Goal: Task Accomplishment & Management: Manage account settings

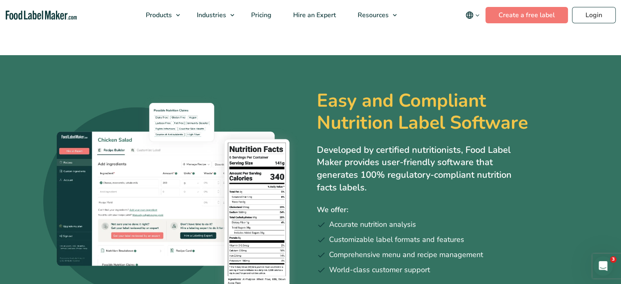
click at [389, 100] on span "Video Tutorials" at bounding box center [387, 102] width 46 height 9
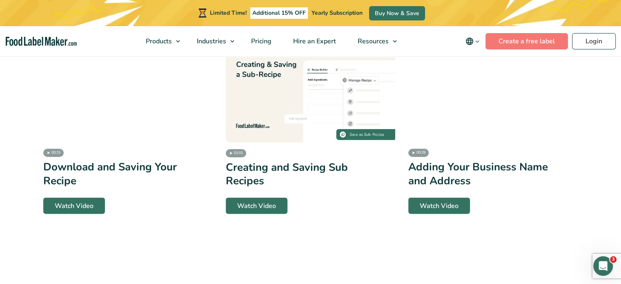
scroll to position [1576, 0]
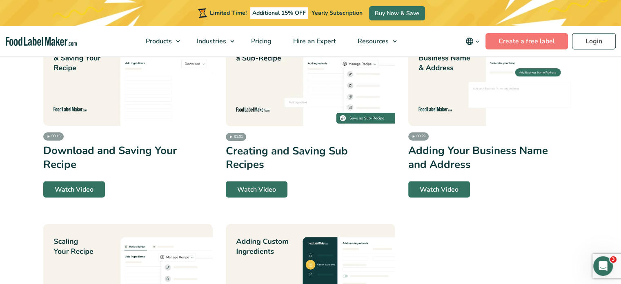
click at [328, 122] on div "01:01 Creating and Saving Sub Recipes Watch Video" at bounding box center [310, 114] width 169 height 167
click at [305, 105] on img at bounding box center [310, 79] width 169 height 96
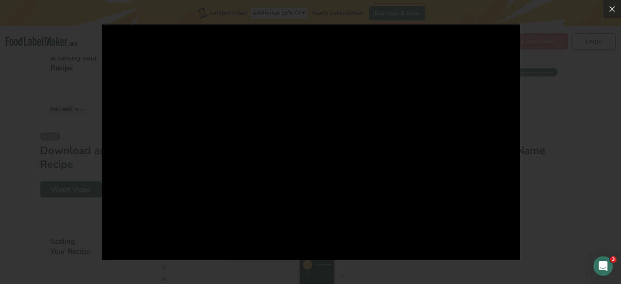
click at [83, 104] on div at bounding box center [310, 142] width 621 height 284
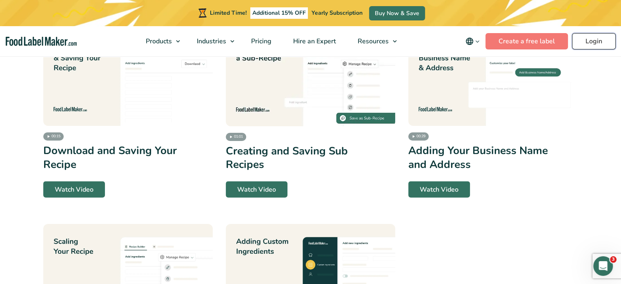
click at [606, 37] on link "Login" at bounding box center [594, 41] width 44 height 16
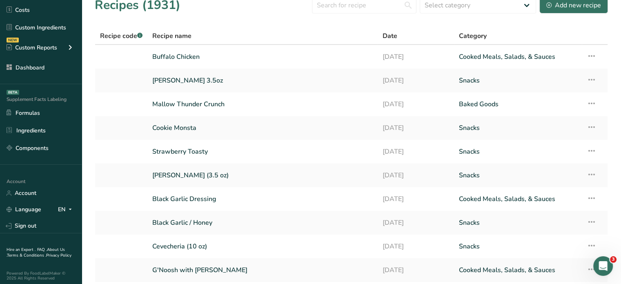
scroll to position [93, 0]
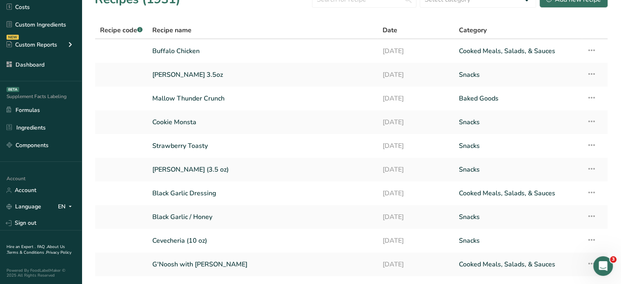
click at [49, 230] on div "Hire an Expert . FAQ . About Us . Terms & Conditions . Privacy Policy Powered B…" at bounding box center [41, 257] width 82 height 54
click at [50, 226] on link "Sign out" at bounding box center [41, 223] width 82 height 14
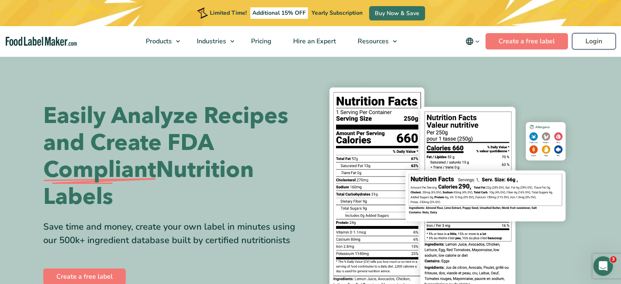
click at [593, 37] on link "Login" at bounding box center [594, 41] width 44 height 16
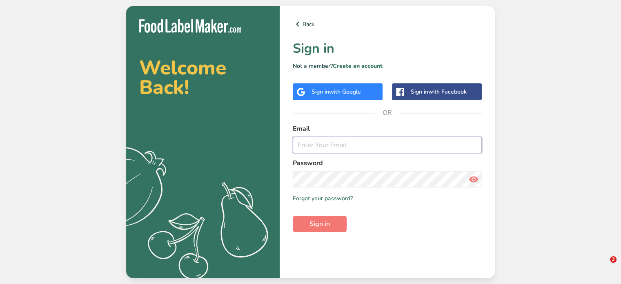
click at [349, 141] on input "email" at bounding box center [387, 145] width 189 height 16
type input "[PERSON_NAME][EMAIL_ADDRESS][DOMAIN_NAME]"
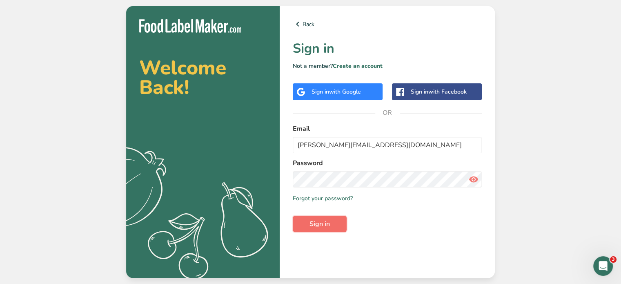
click at [314, 227] on span "Sign in" at bounding box center [319, 224] width 20 height 10
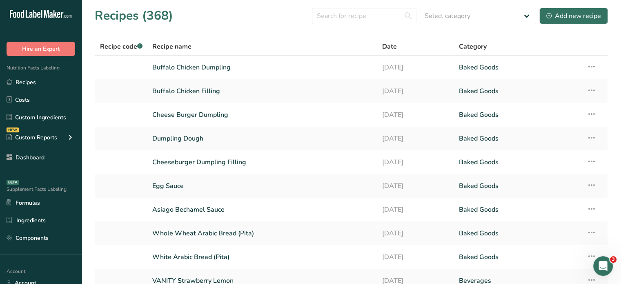
click at [51, 259] on div ".a-20{fill:#fff;} Hire an Expert Nutrition Facts Labeling Recipes Costs Custom …" at bounding box center [41, 142] width 82 height 284
click at [56, 160] on link "Dashboard" at bounding box center [41, 157] width 82 height 16
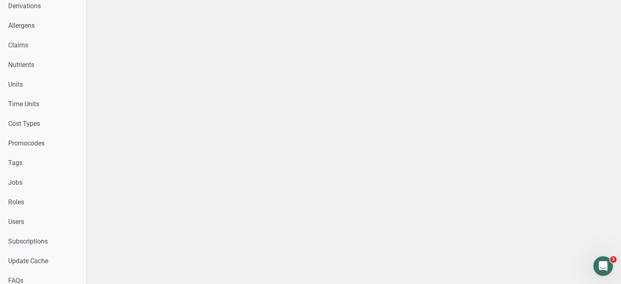
scroll to position [320, 0]
click at [75, 230] on link "Users" at bounding box center [43, 223] width 86 height 20
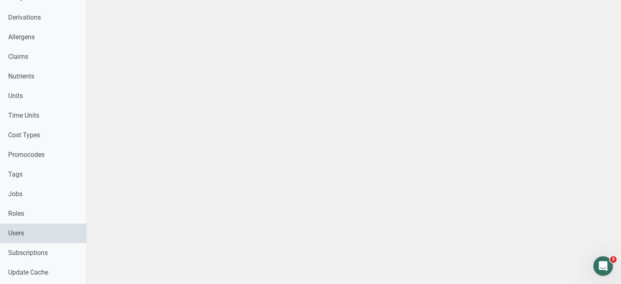
select select
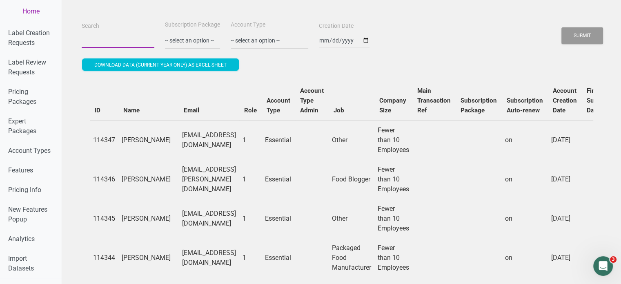
click at [142, 37] on input "Search" at bounding box center [118, 40] width 73 height 15
paste input "cookieladyhawaii@gmail.com"
click at [561, 27] on button "Submit" at bounding box center [582, 35] width 42 height 17
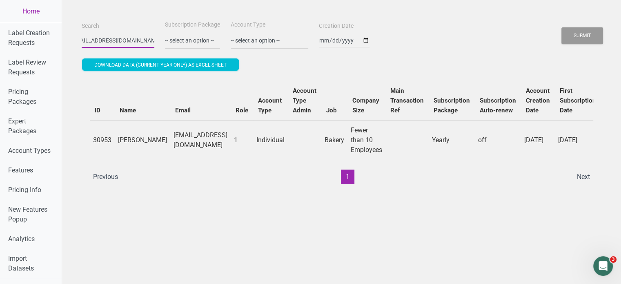
scroll to position [0, 0]
click at [119, 39] on input "cookieladyhawaii@gmail.com" at bounding box center [118, 40] width 73 height 15
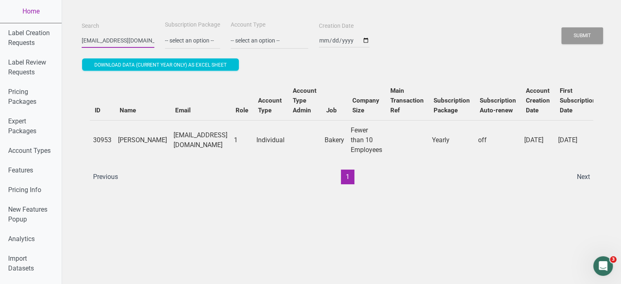
paste input "ana@southsideprocessing.ca"
type input "ana@southsideprocessing.ca"
click at [565, 36] on button "Submit" at bounding box center [582, 35] width 42 height 17
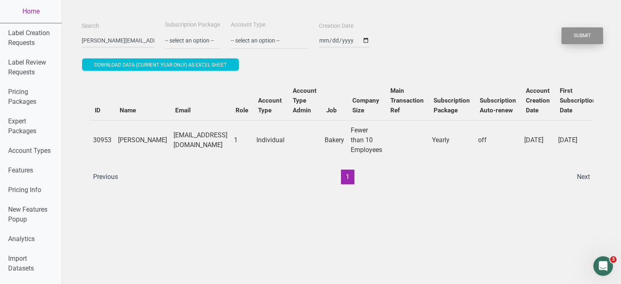
click at [565, 36] on button "Submit" at bounding box center [582, 35] width 42 height 17
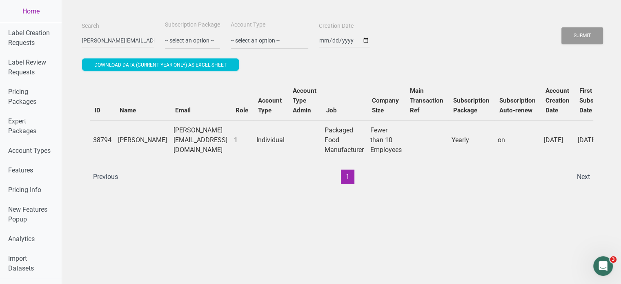
drag, startPoint x: 136, startPoint y: 147, endPoint x: 117, endPoint y: 135, distance: 22.8
click at [117, 135] on td "Ana Acosta" at bounding box center [143, 140] width 56 height 40
copy td "Ana Acosta"
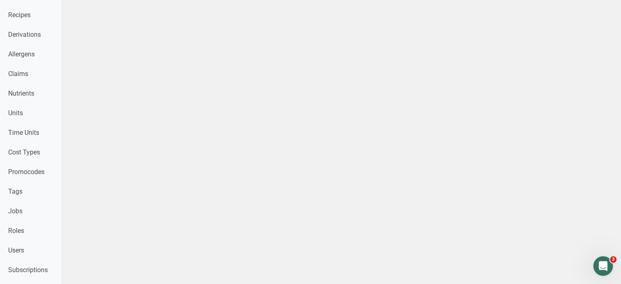
scroll to position [379, 0]
click at [51, 23] on link "Recipes" at bounding box center [31, 17] width 62 height 20
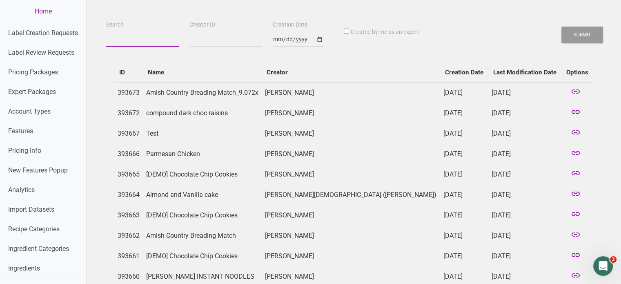
click at [111, 41] on input "Search" at bounding box center [142, 39] width 73 height 15
paste input "Ana Acosta"
type input "Ana Acosta"
click at [561, 27] on button "Submit" at bounding box center [582, 35] width 42 height 17
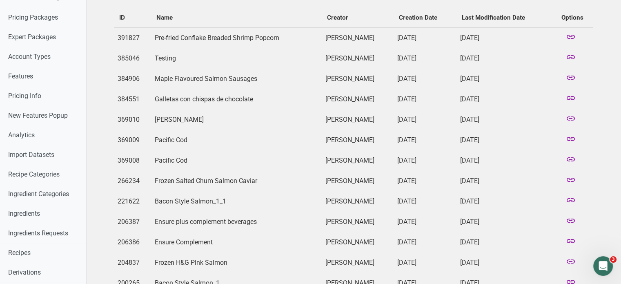
scroll to position [67, 0]
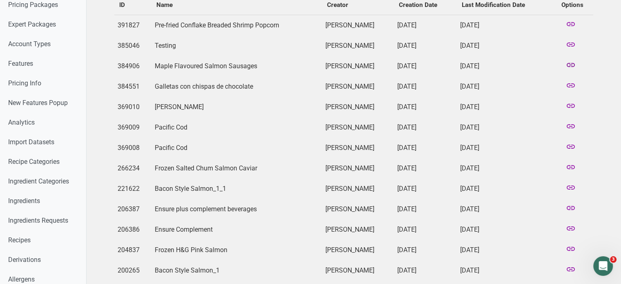
click at [572, 66] on icon at bounding box center [571, 65] width 10 height 11
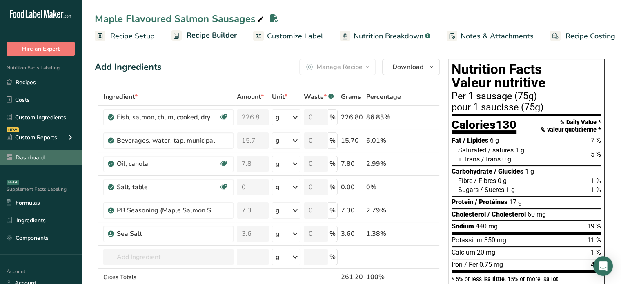
click at [49, 158] on link "Dashboard" at bounding box center [41, 157] width 82 height 16
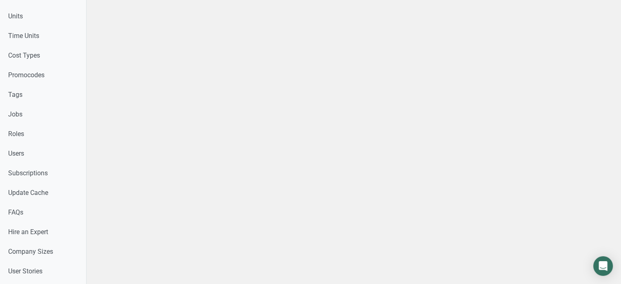
scroll to position [385, 0]
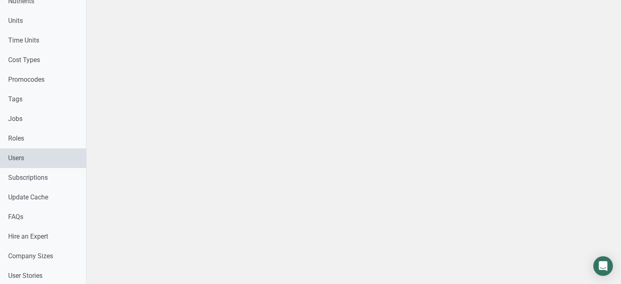
click at [41, 156] on link "Users" at bounding box center [43, 158] width 86 height 20
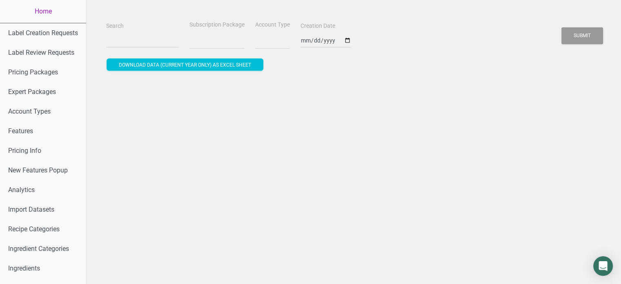
select select
click at [129, 32] on div "Search" at bounding box center [142, 34] width 77 height 27
click at [130, 35] on div "Search" at bounding box center [142, 34] width 77 height 27
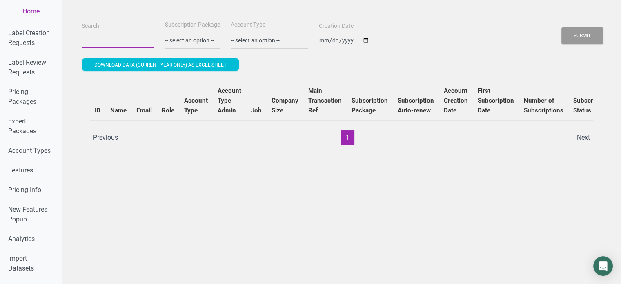
click at [130, 35] on input "Search" at bounding box center [118, 40] width 73 height 15
paste input "rianne@bevmax.ca"
type input "rianne@bevmax.ca"
click at [561, 27] on button "Submit" at bounding box center [582, 35] width 42 height 17
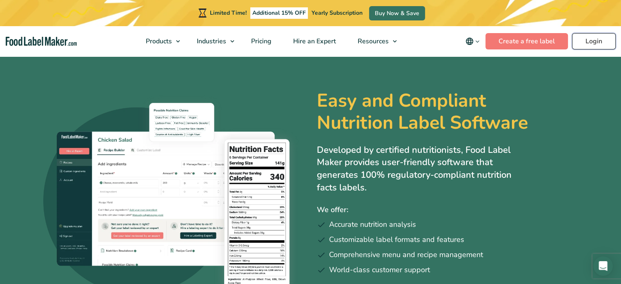
click at [593, 35] on link "Login" at bounding box center [594, 41] width 44 height 16
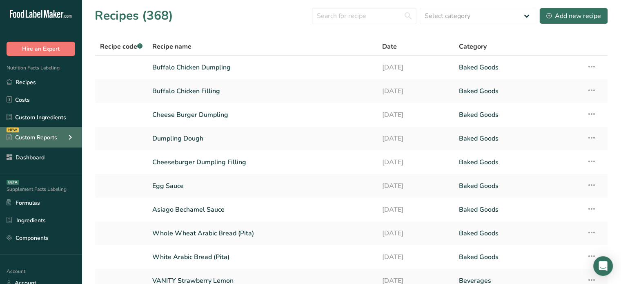
click at [69, 138] on icon at bounding box center [70, 137] width 10 height 15
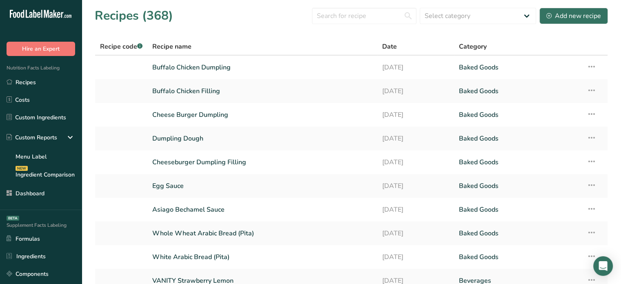
scroll to position [73, 0]
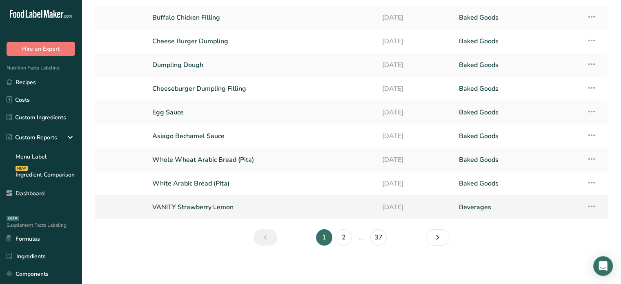
click at [97, 207] on td at bounding box center [121, 207] width 52 height 24
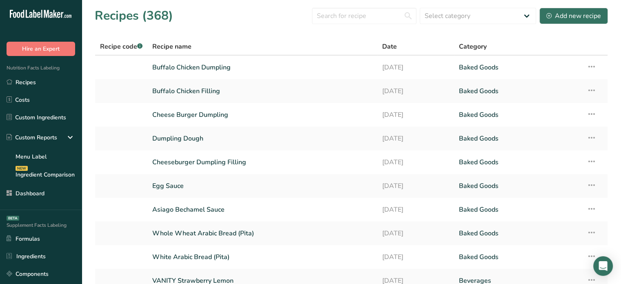
click at [69, 216] on div "Supplement Facts Labeling BETA Formulas Ingredients Components" at bounding box center [41, 250] width 82 height 80
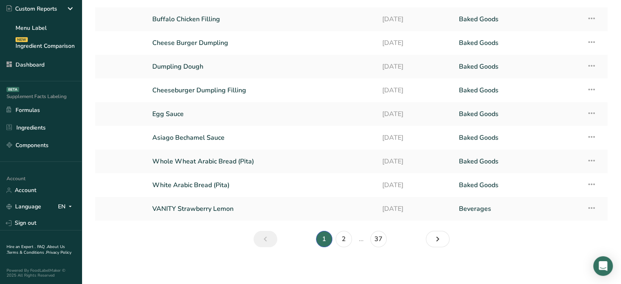
scroll to position [73, 0]
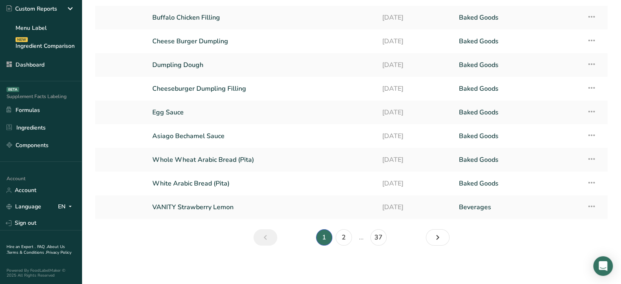
click at [69, 216] on link "Sign out" at bounding box center [41, 223] width 82 height 14
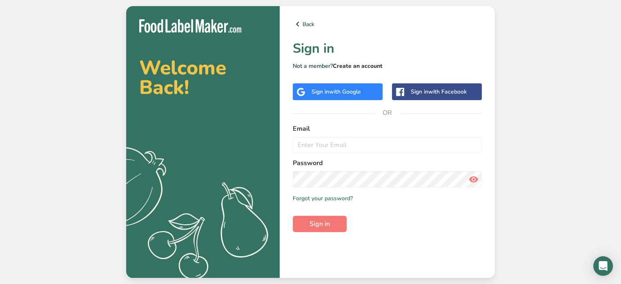
click at [374, 67] on link "Create an account" at bounding box center [358, 66] width 50 height 8
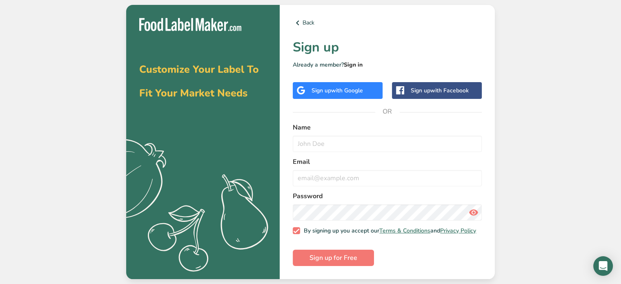
click at [359, 64] on link "Sign in" at bounding box center [353, 65] width 19 height 8
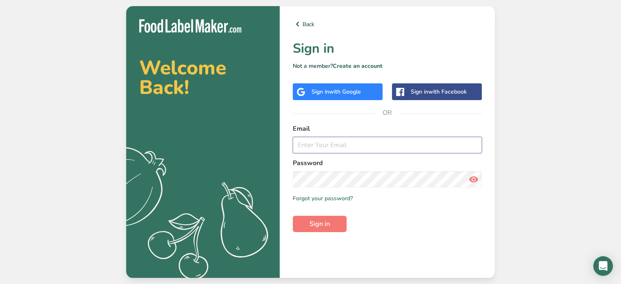
click at [349, 147] on input "email" at bounding box center [387, 145] width 189 height 16
click at [337, 216] on button "Sign in" at bounding box center [320, 224] width 54 height 16
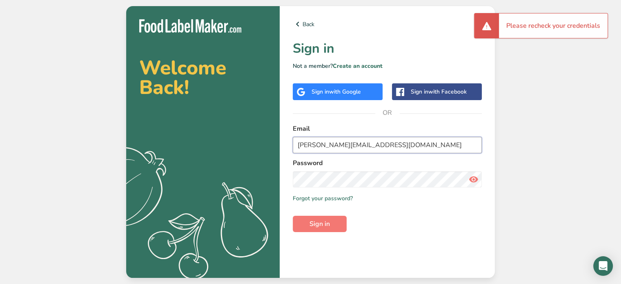
click at [345, 143] on input "joe@middle-eats.ca" at bounding box center [387, 145] width 189 height 16
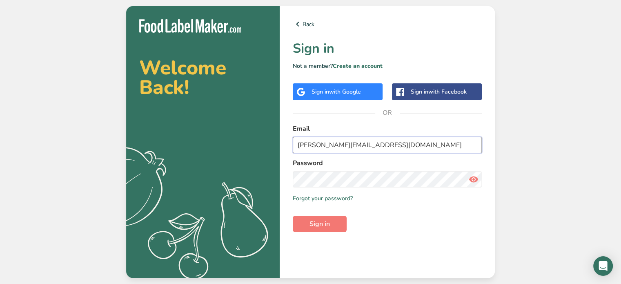
type input "mike@coopersmeatmarket.com"
click at [302, 222] on button "Sign in" at bounding box center [320, 224] width 54 height 16
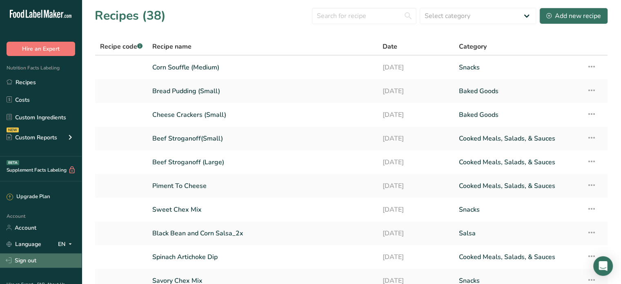
click at [47, 259] on link "Sign out" at bounding box center [41, 260] width 82 height 14
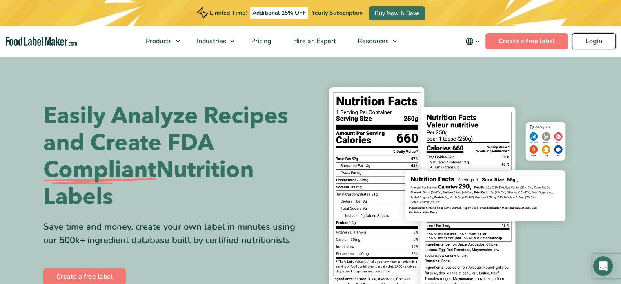
click at [594, 38] on link "Login" at bounding box center [594, 41] width 44 height 16
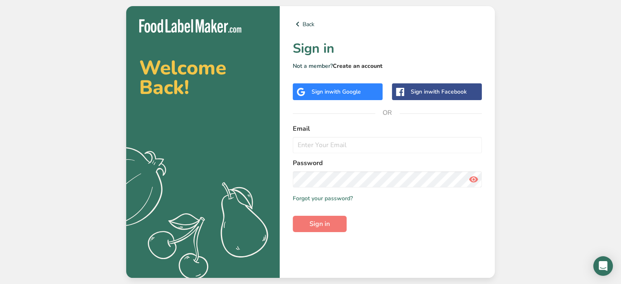
click at [374, 65] on link "Create an account" at bounding box center [358, 66] width 50 height 8
